Goal: Information Seeking & Learning: Learn about a topic

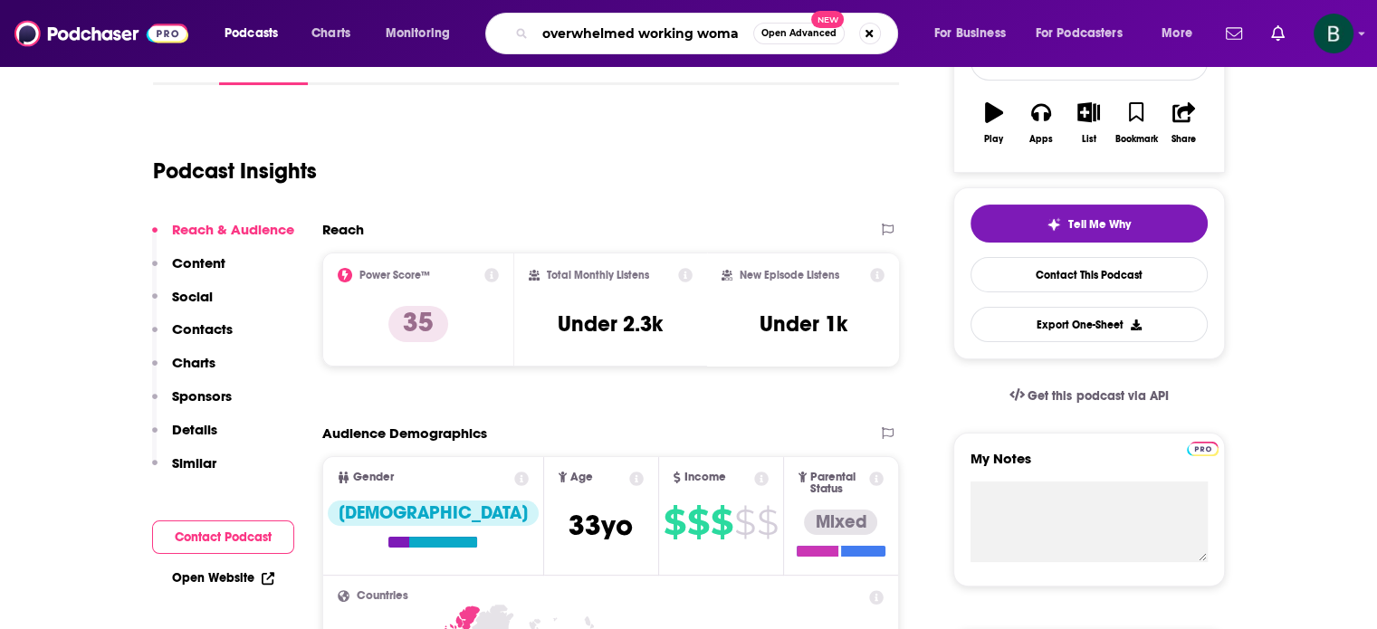
type input "overwhelmed working woman"
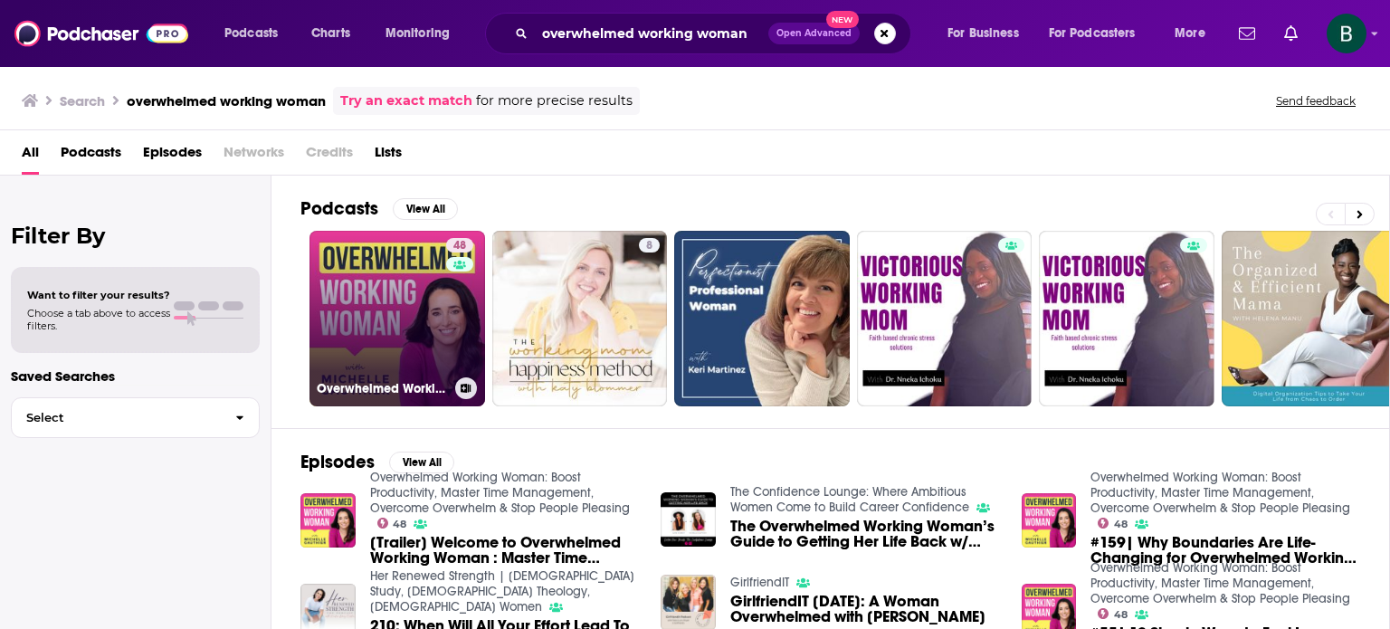
click at [386, 274] on link "48 Overwhelmed Working Woman: Boost Productivity, Master Time Management, Overc…" at bounding box center [398, 319] width 176 height 176
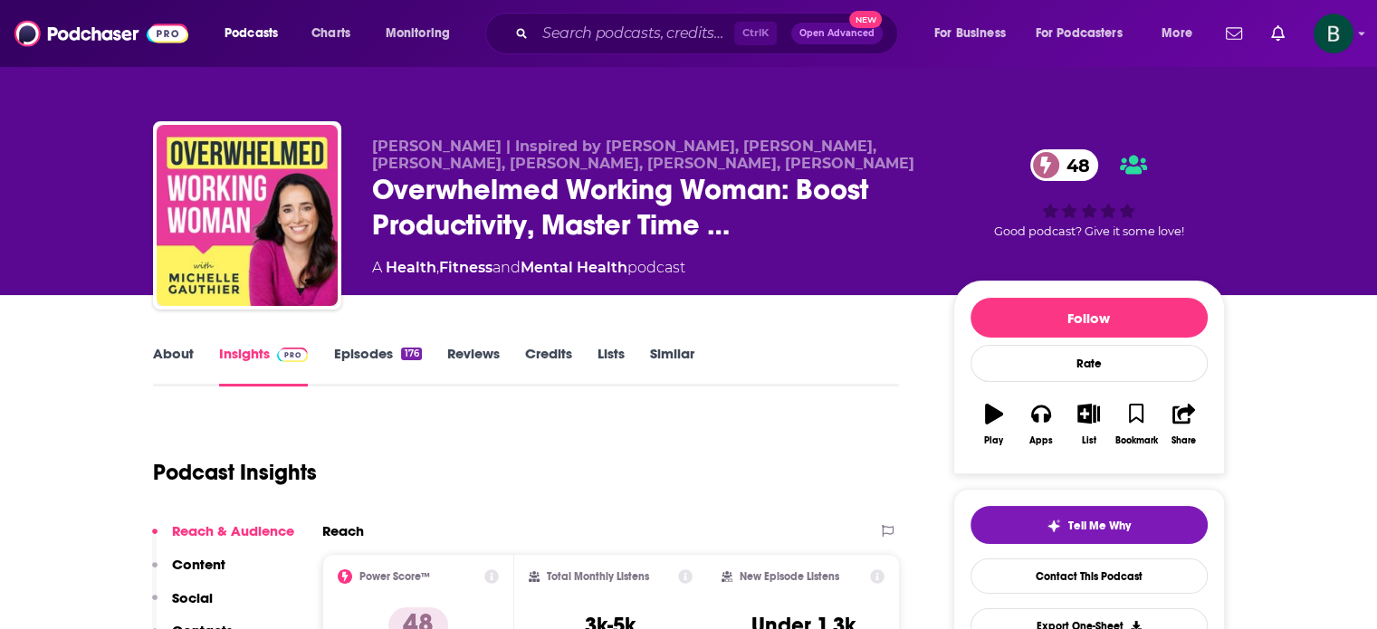
click at [673, 357] on link "Similar" at bounding box center [672, 366] width 44 height 42
